Goal: Navigation & Orientation: Find specific page/section

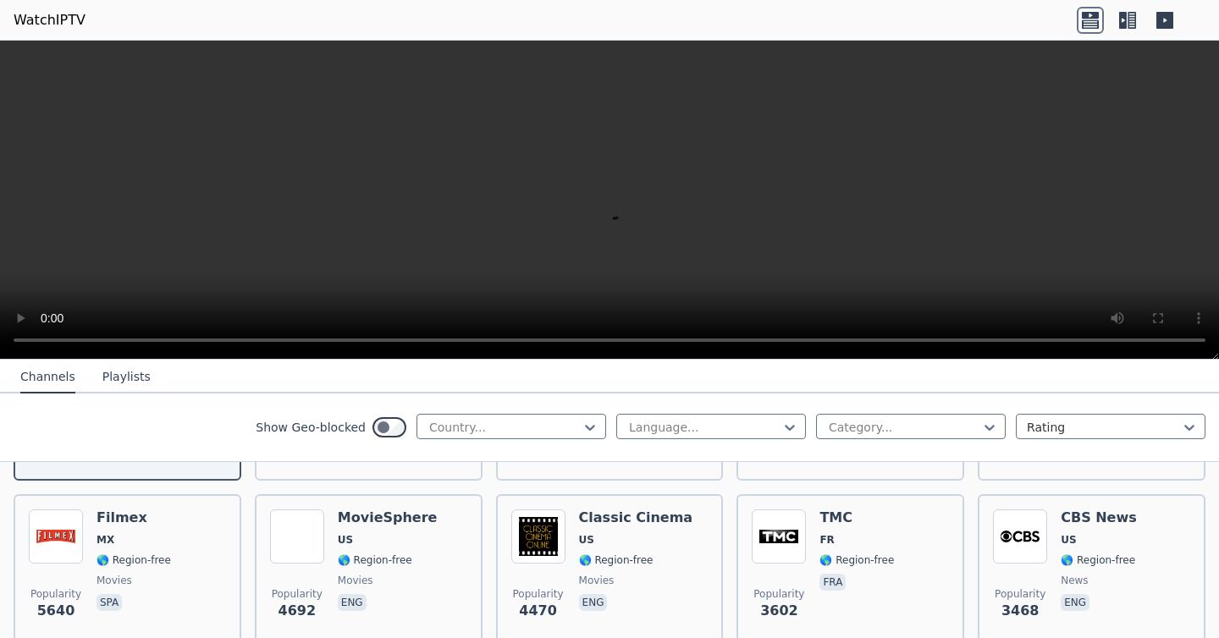
scroll to position [212, 0]
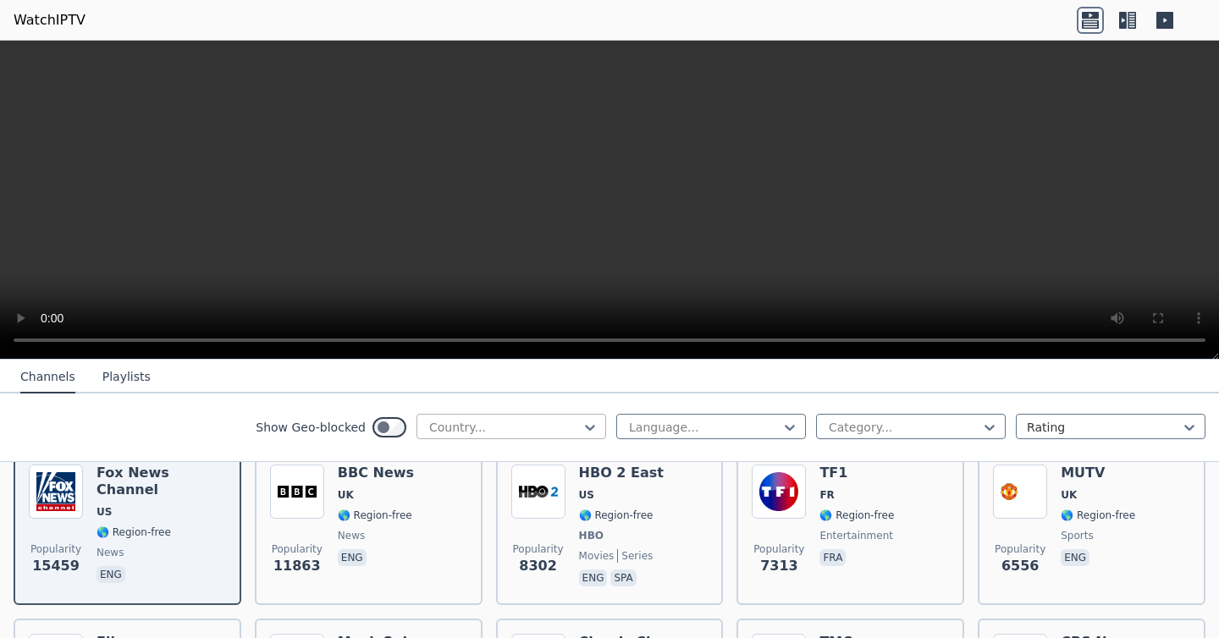
click at [510, 428] on div at bounding box center [504, 427] width 154 height 17
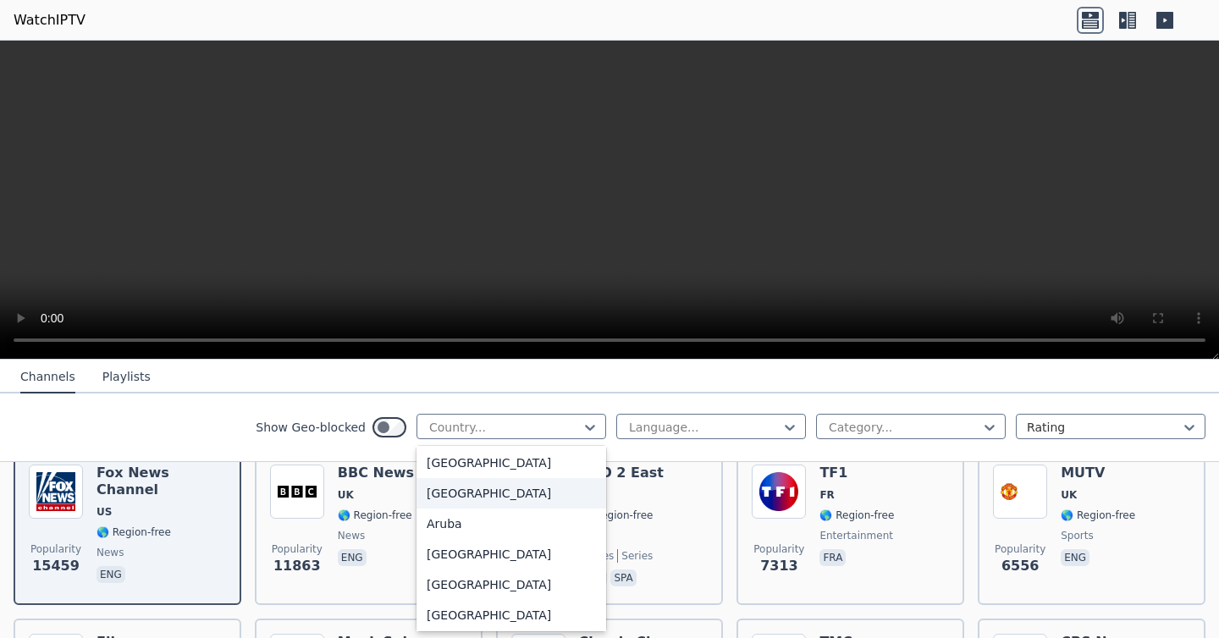
scroll to position [186, 0]
click at [460, 557] on div "[GEOGRAPHIC_DATA]" at bounding box center [511, 552] width 190 height 30
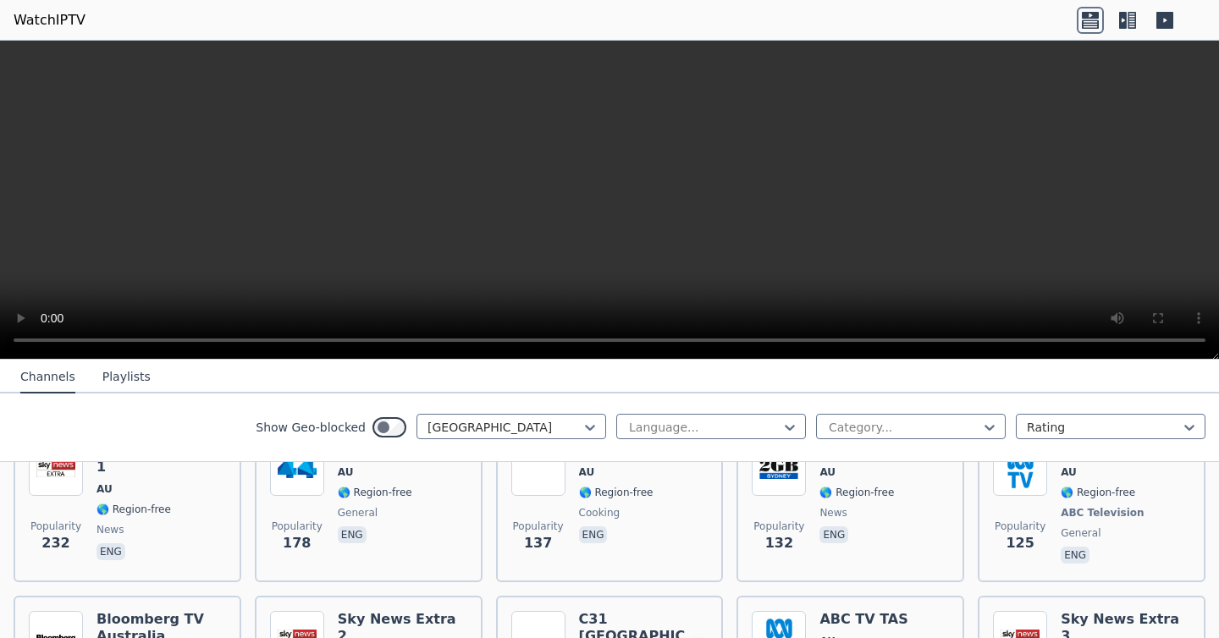
scroll to position [440, 0]
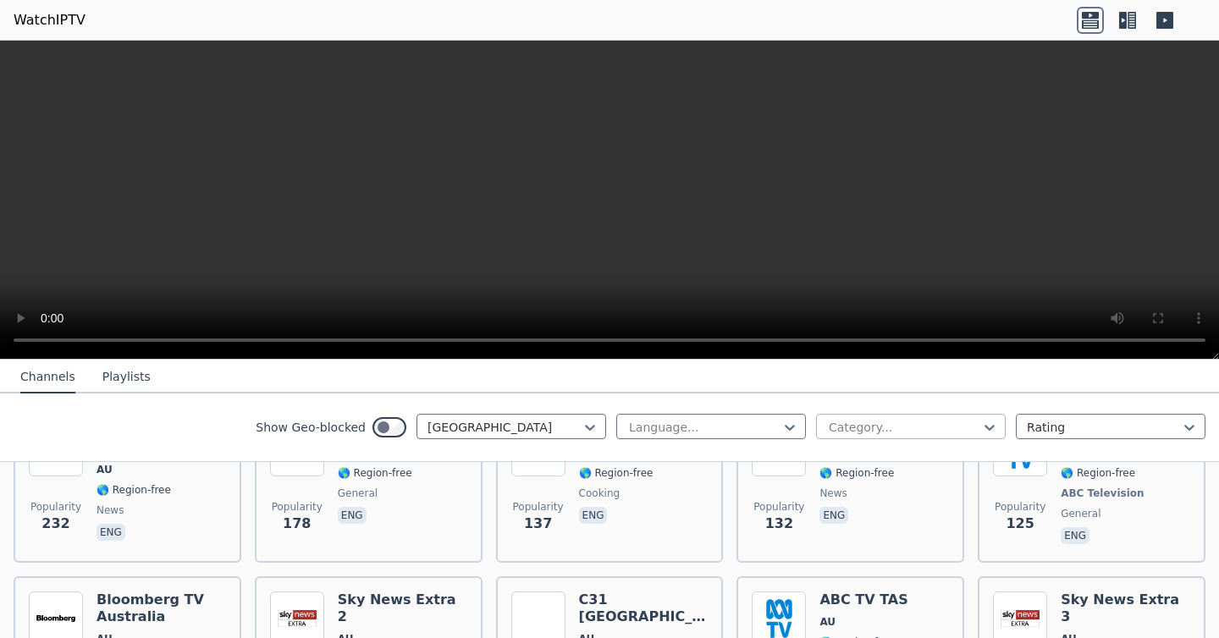
click at [929, 427] on div at bounding box center [904, 427] width 154 height 17
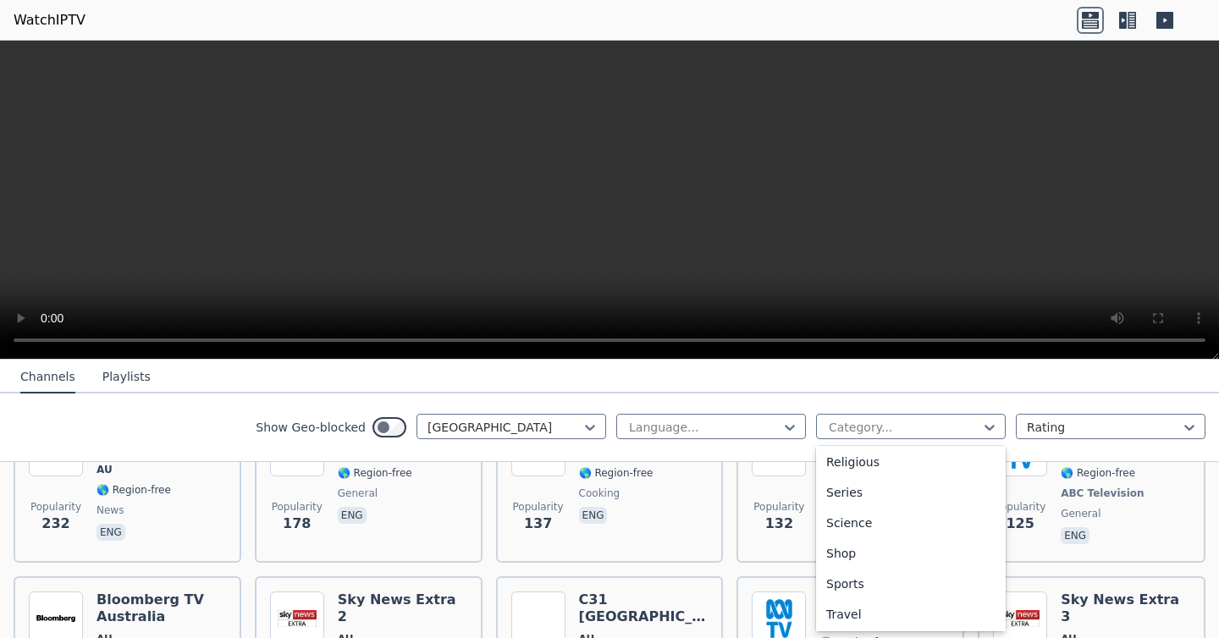
scroll to position [644, 0]
click at [865, 552] on div "Sports" at bounding box center [911, 552] width 190 height 30
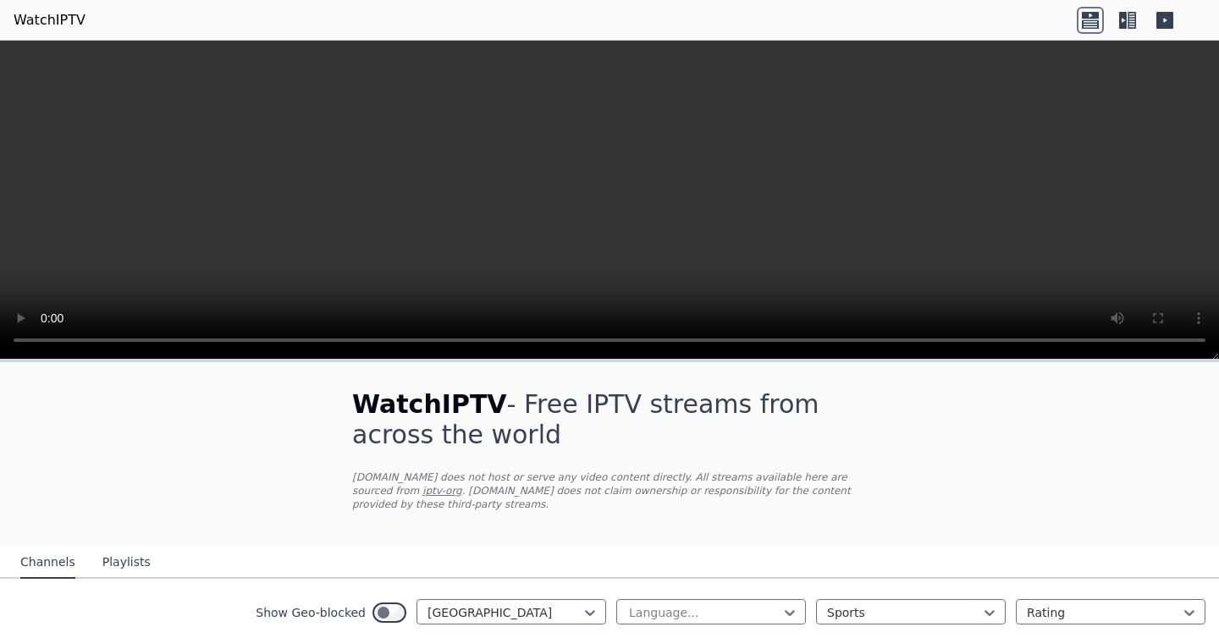
click at [1127, 19] on icon at bounding box center [1127, 20] width 27 height 27
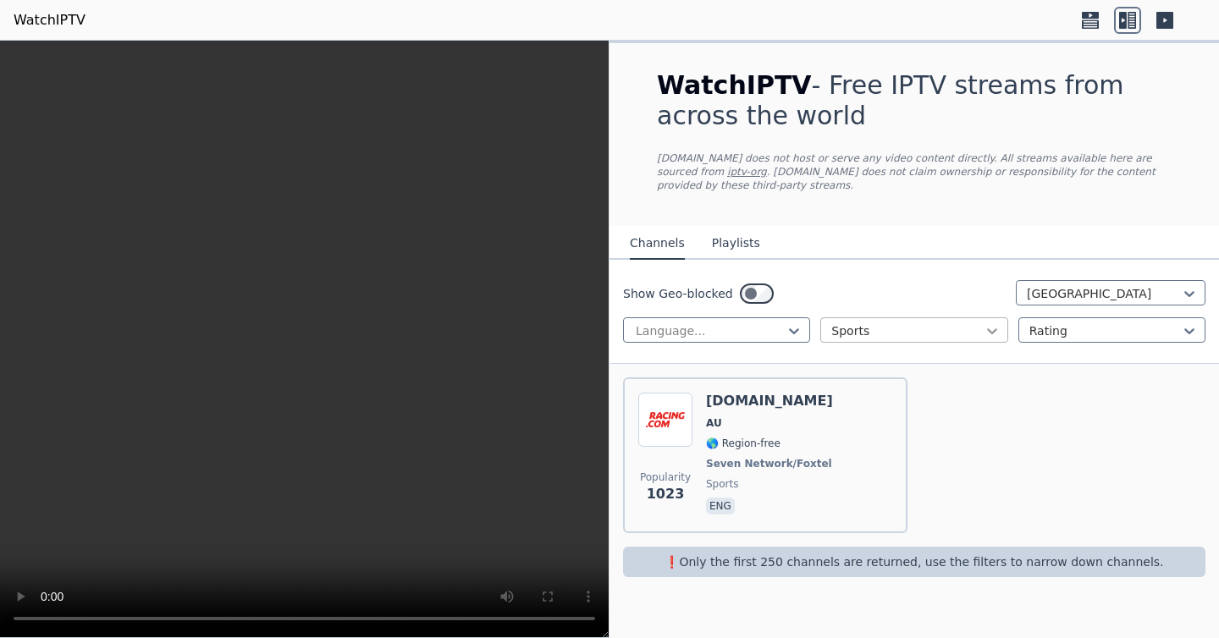
click at [987, 331] on icon at bounding box center [991, 330] width 17 height 17
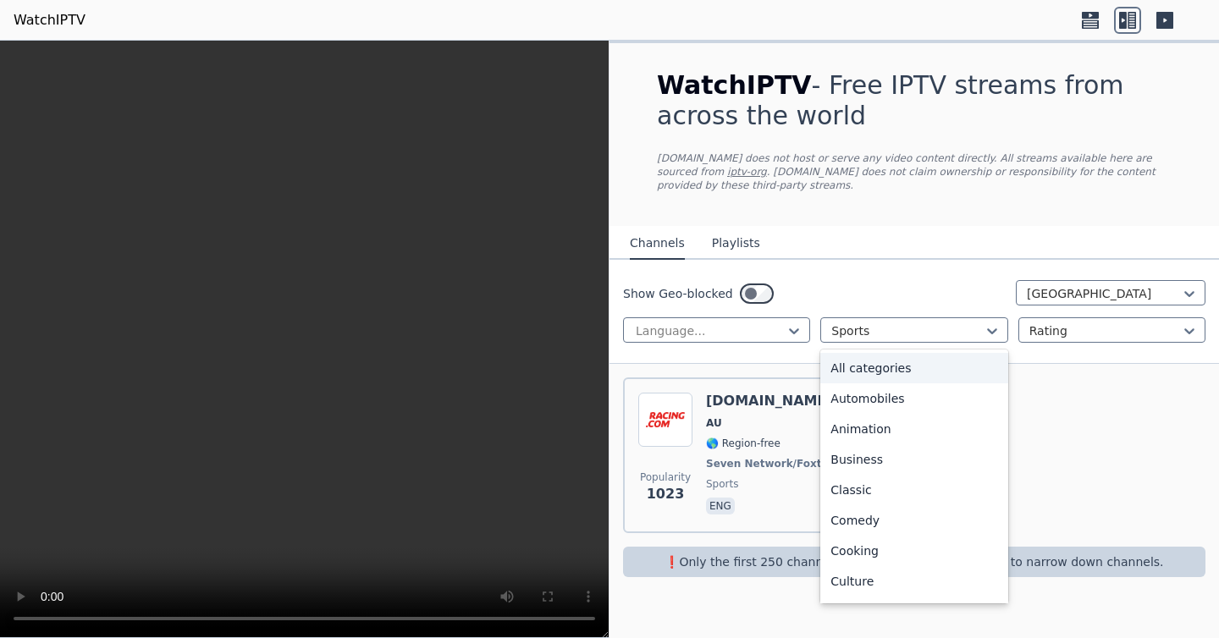
click at [934, 360] on div "All categories" at bounding box center [913, 368] width 187 height 30
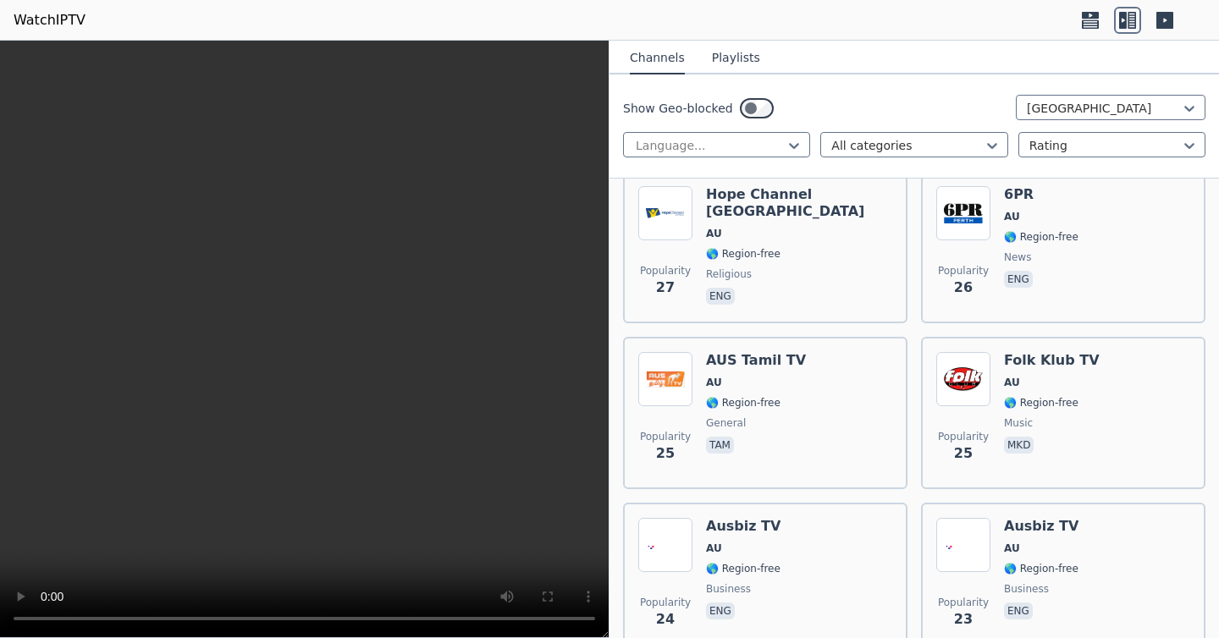
scroll to position [2478, 0]
